Goal: Task Accomplishment & Management: Manage account settings

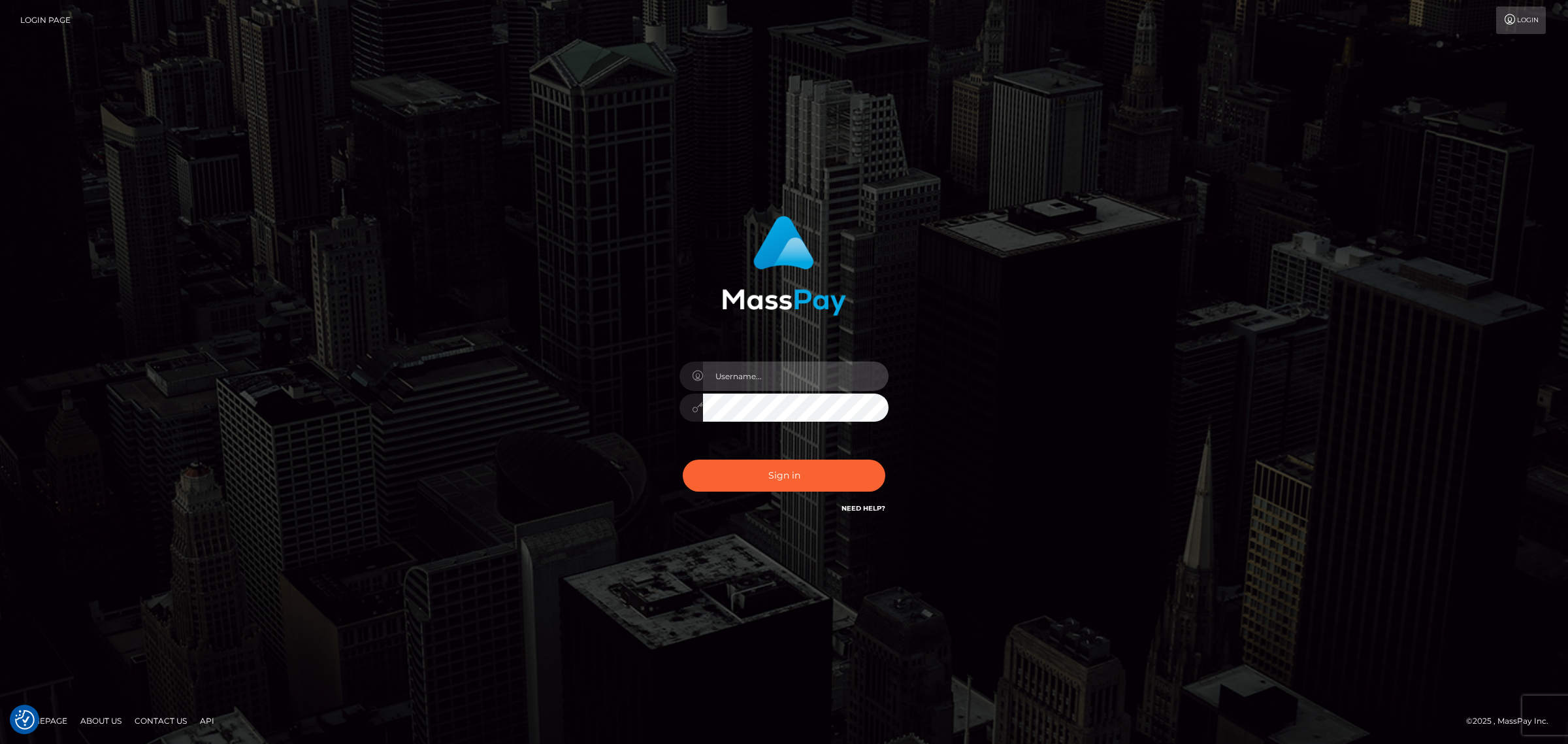
click at [741, 377] on input "text" at bounding box center [796, 376] width 186 height 30
type input "gunjan.k"
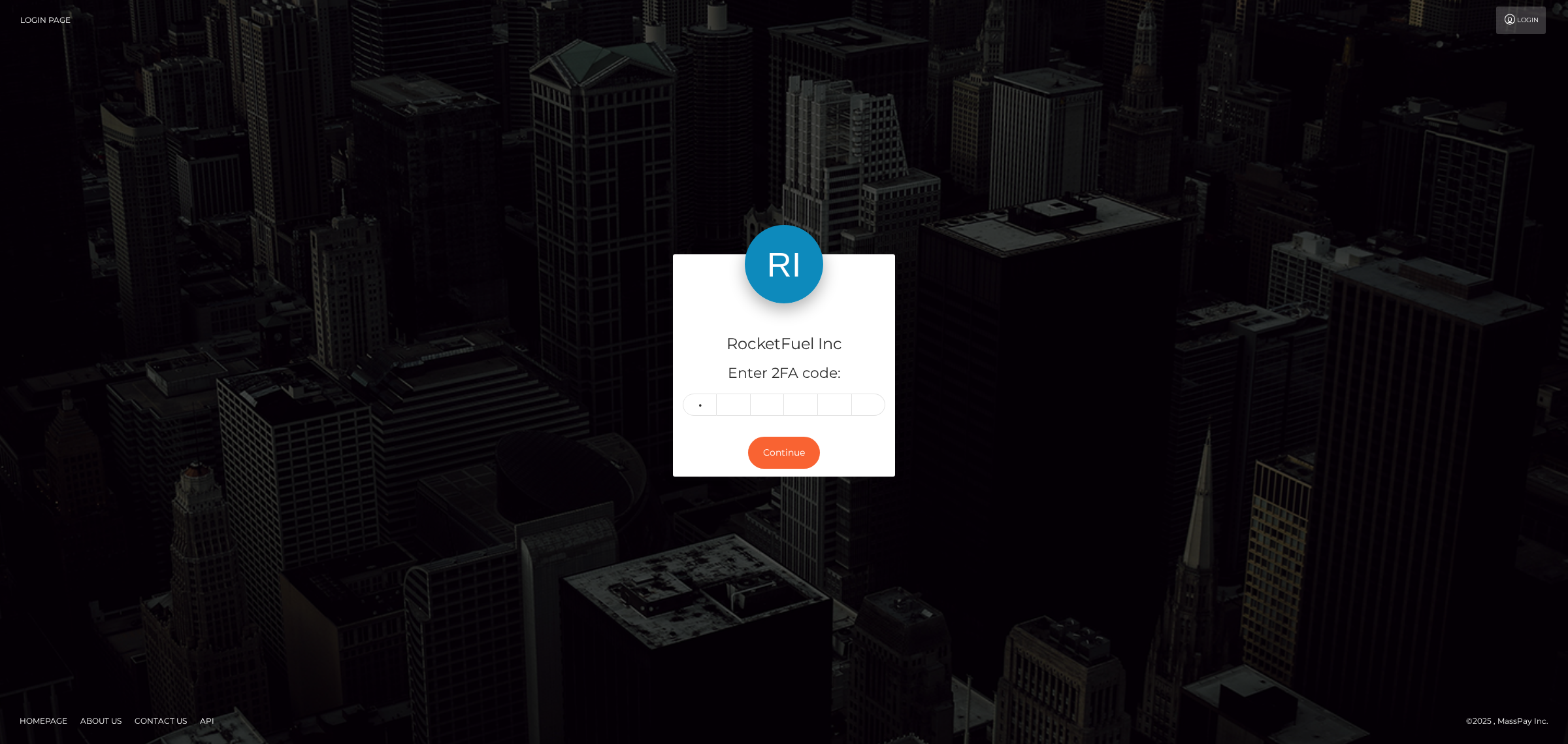
type input "4"
type input "3"
type input "5"
type input "3"
type input "1"
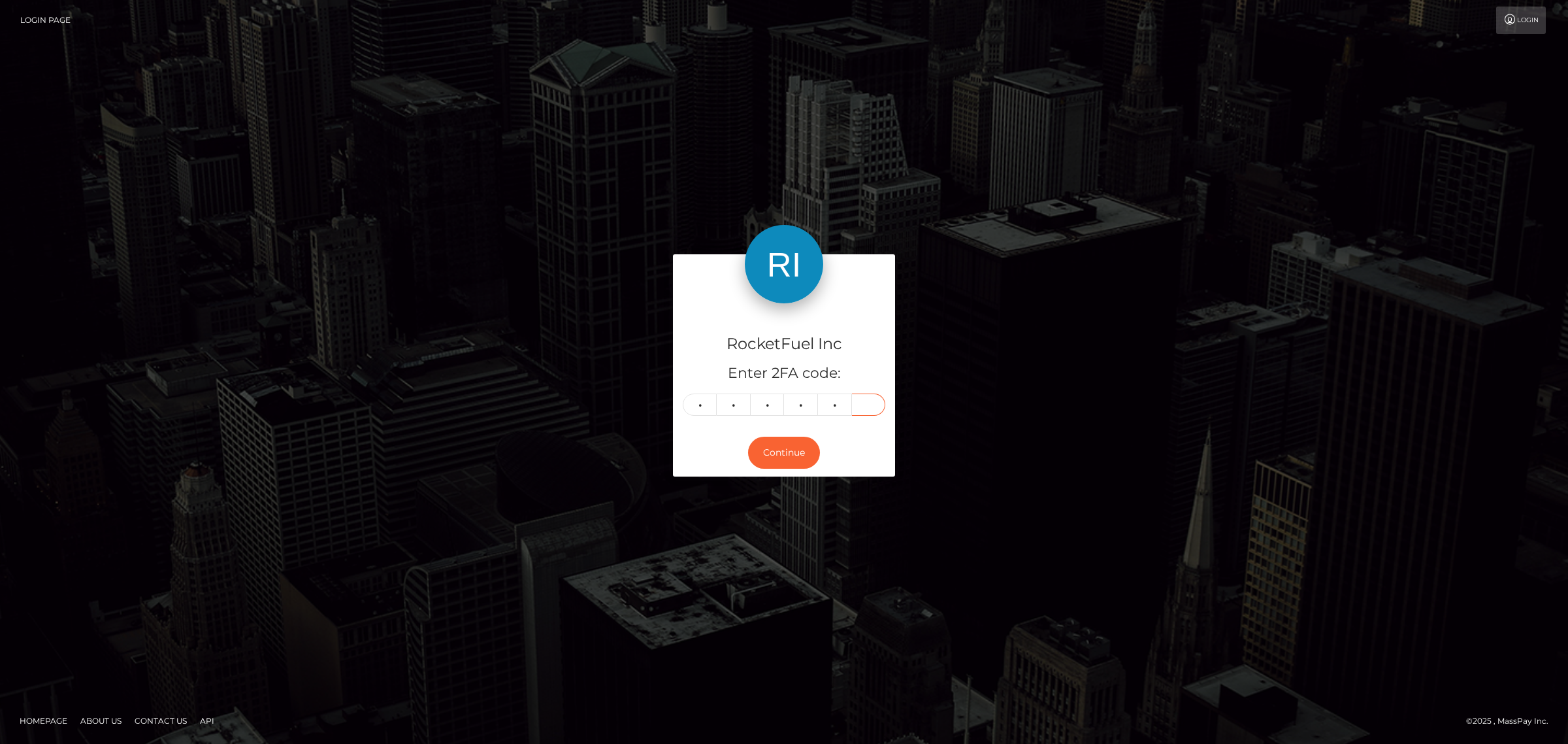
type input "1"
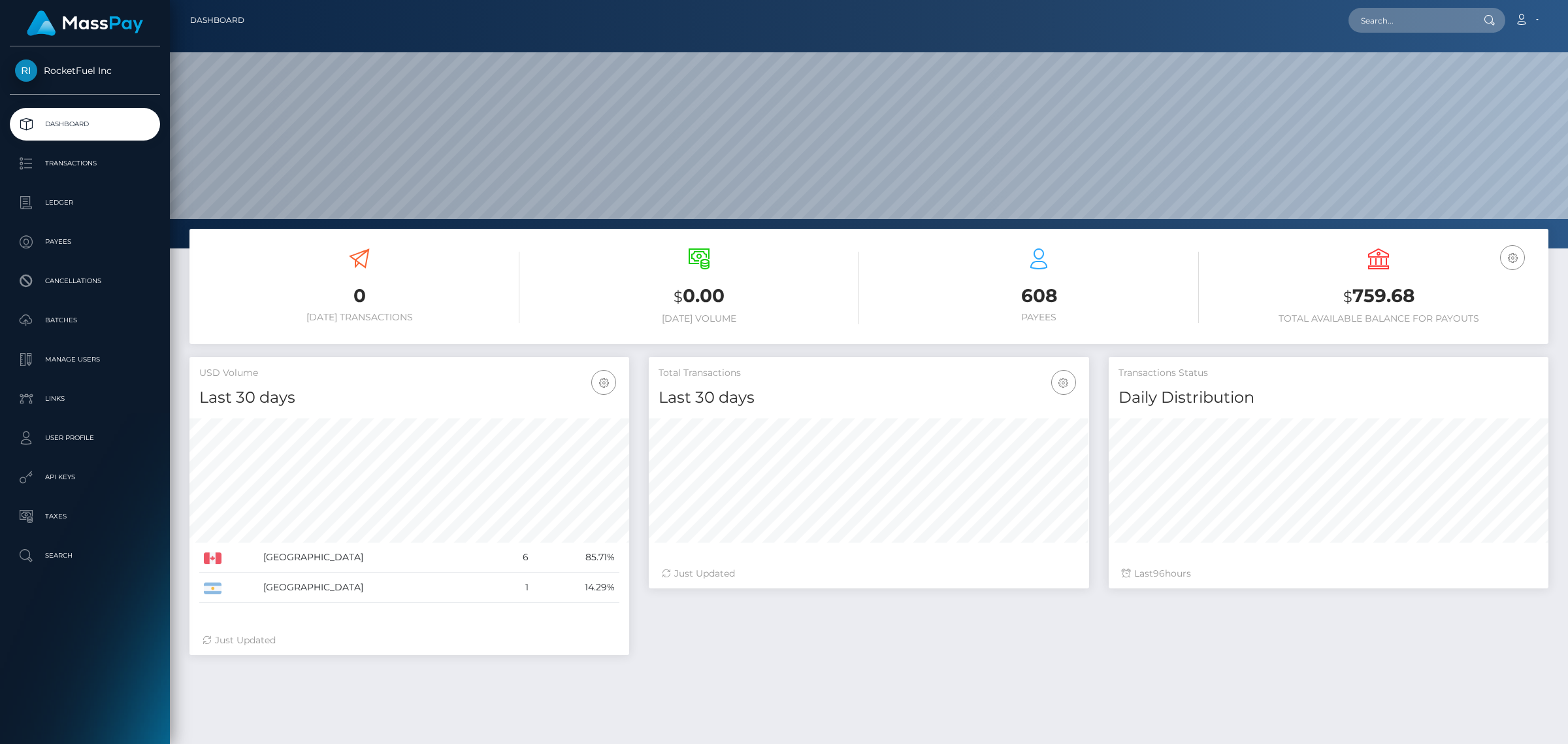
scroll to position [231, 439]
